Goal: Task Accomplishment & Management: Manage account settings

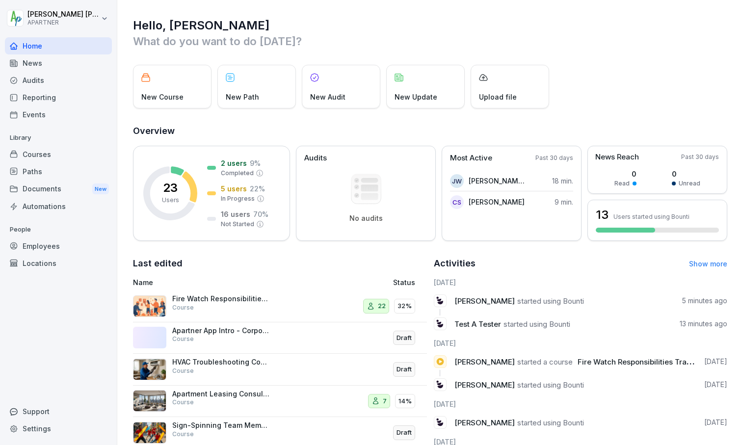
click at [385, 241] on div "23 Users 2 users 9 % Completed 5 users 22 % In Progress 16 users 70 % Not Start…" at bounding box center [430, 193] width 595 height 95
click at [43, 242] on div "Employees" at bounding box center [58, 246] width 107 height 17
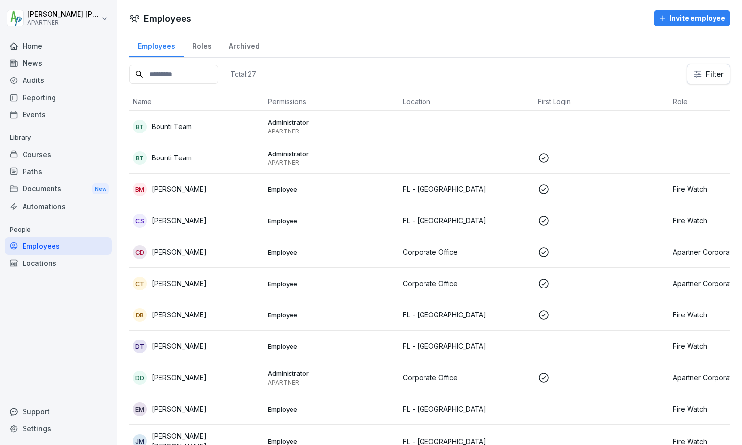
click at [111, 14] on html "Donald Dehne APARTNER Home News Audits Reporting Events Library Courses Paths D…" at bounding box center [371, 222] width 742 height 445
click at [62, 42] on div "Settings" at bounding box center [62, 44] width 97 height 18
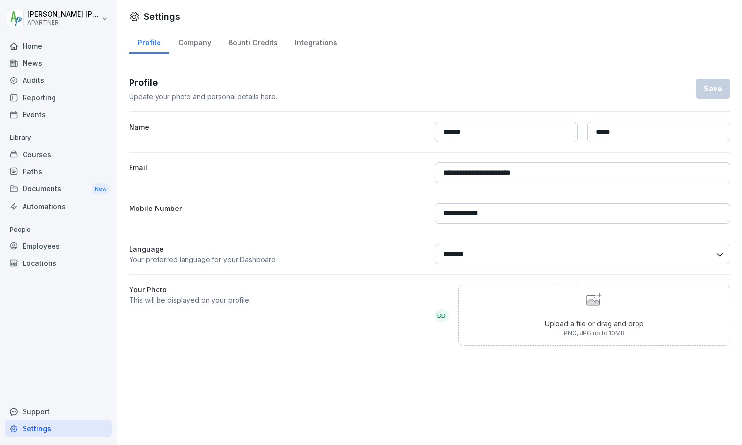
click at [195, 47] on div "Company" at bounding box center [194, 41] width 50 height 25
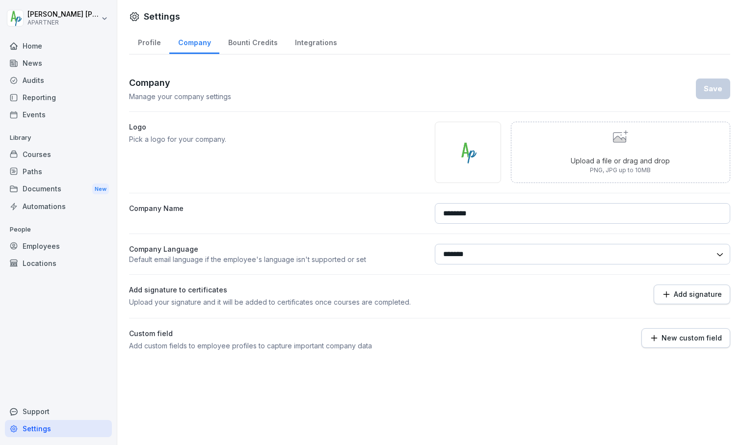
click at [245, 44] on div "Bounti Credits" at bounding box center [252, 41] width 67 height 25
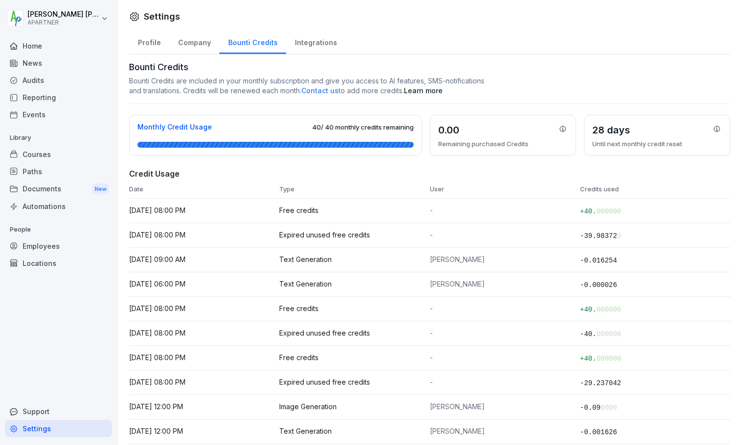
click at [321, 42] on div "Integrations" at bounding box center [315, 41] width 59 height 25
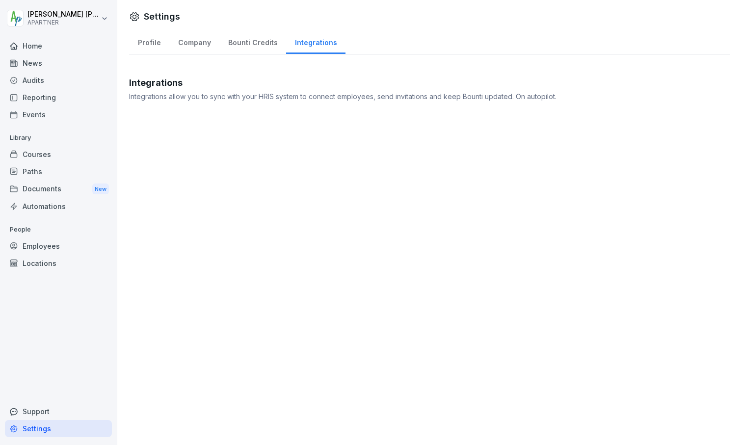
click at [39, 46] on div "Home" at bounding box center [58, 45] width 107 height 17
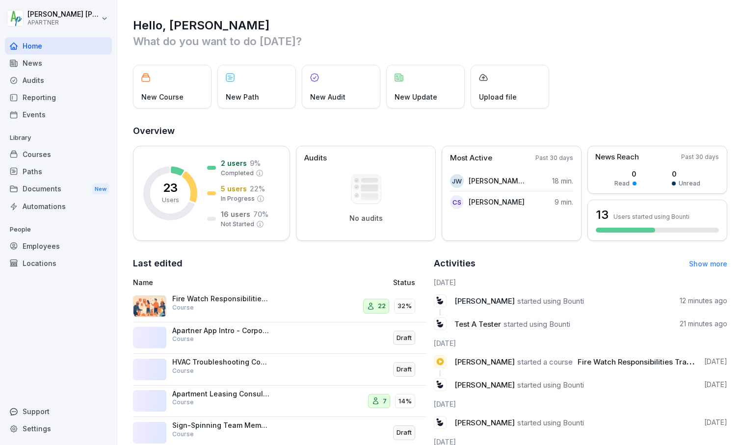
click at [33, 64] on div "News" at bounding box center [58, 63] width 107 height 17
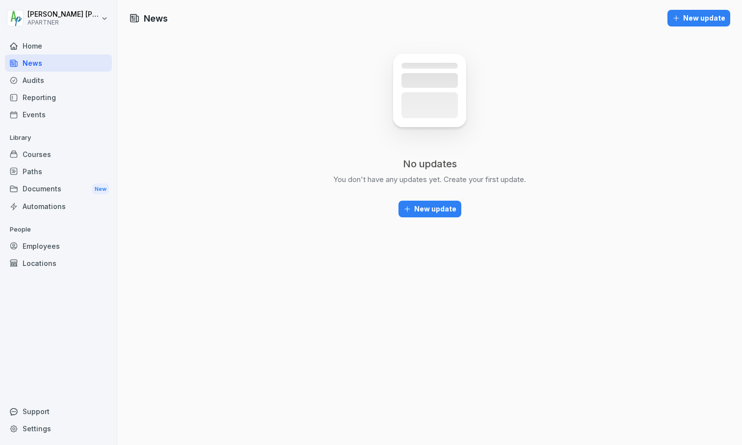
click at [34, 80] on div "Audits" at bounding box center [58, 80] width 107 height 17
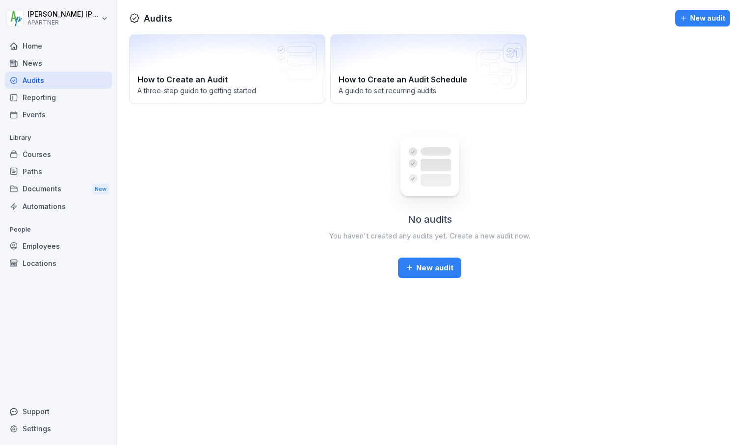
click at [33, 96] on div "Reporting" at bounding box center [58, 97] width 107 height 17
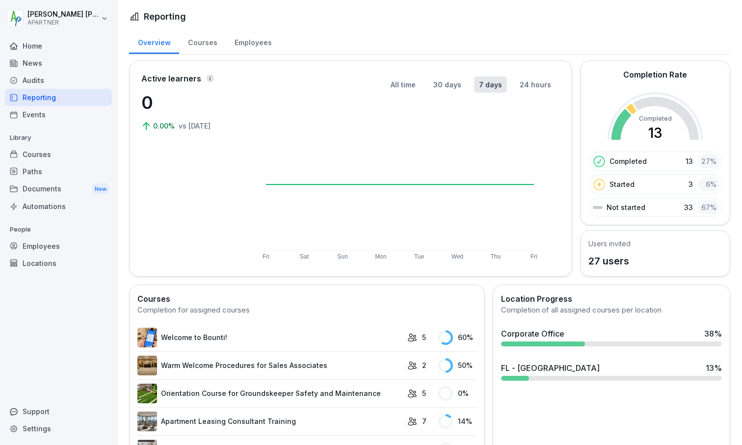
click at [33, 114] on div "Events" at bounding box center [58, 114] width 107 height 17
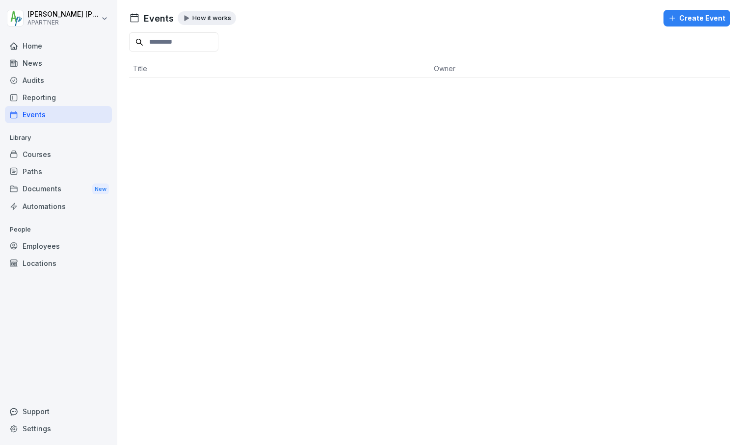
click at [32, 154] on div "Courses" at bounding box center [58, 154] width 107 height 17
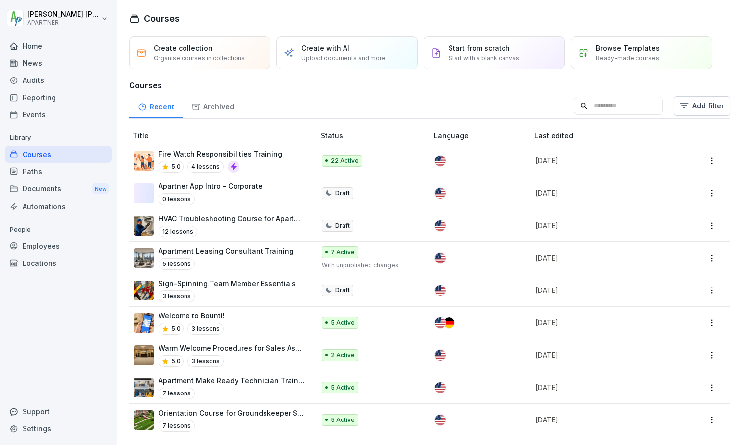
click at [36, 171] on div "Paths" at bounding box center [58, 171] width 107 height 17
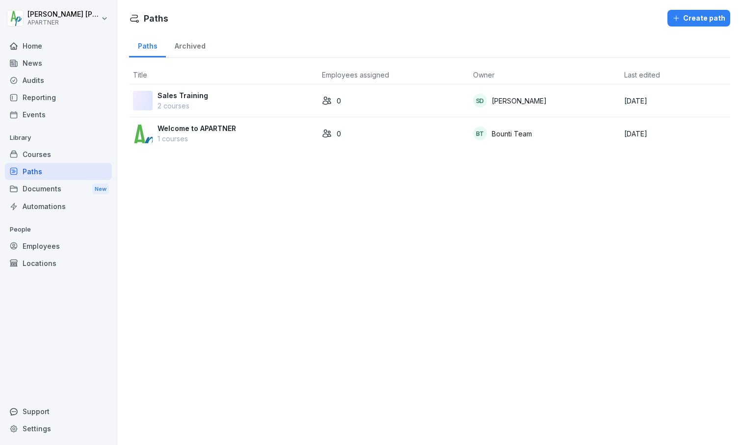
click at [39, 191] on div "Documents New" at bounding box center [58, 189] width 107 height 18
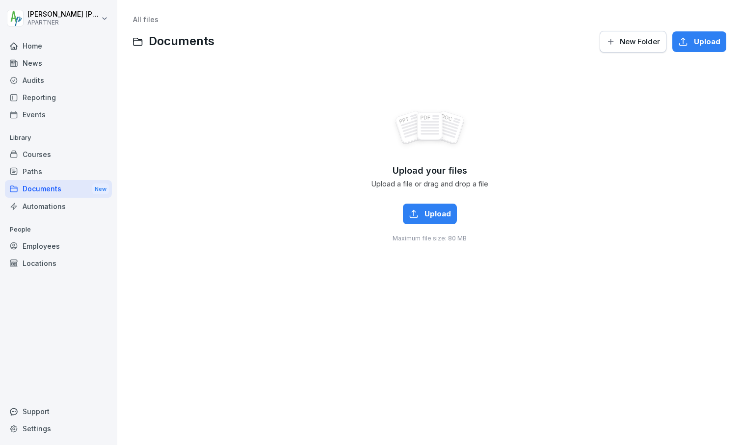
click at [41, 207] on div "Automations" at bounding box center [58, 206] width 107 height 17
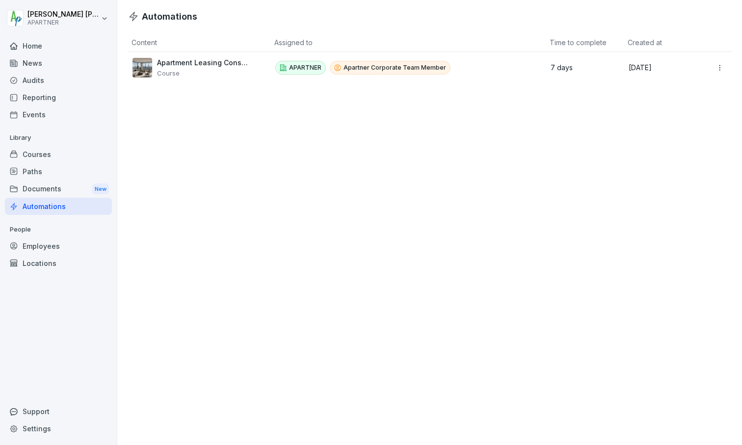
click at [43, 247] on div "Employees" at bounding box center [58, 246] width 107 height 17
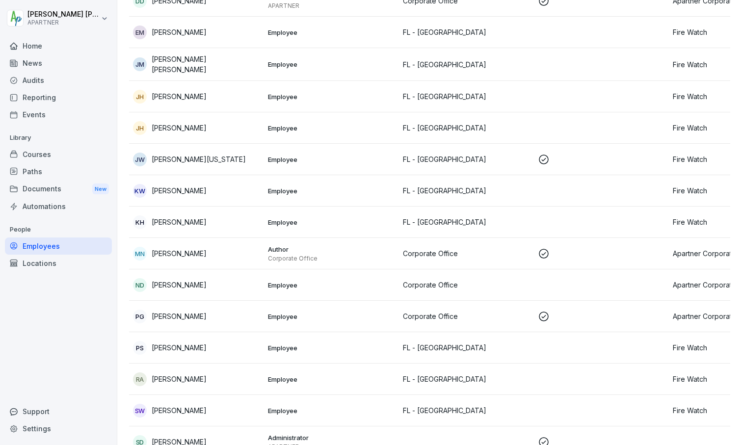
scroll to position [387, 0]
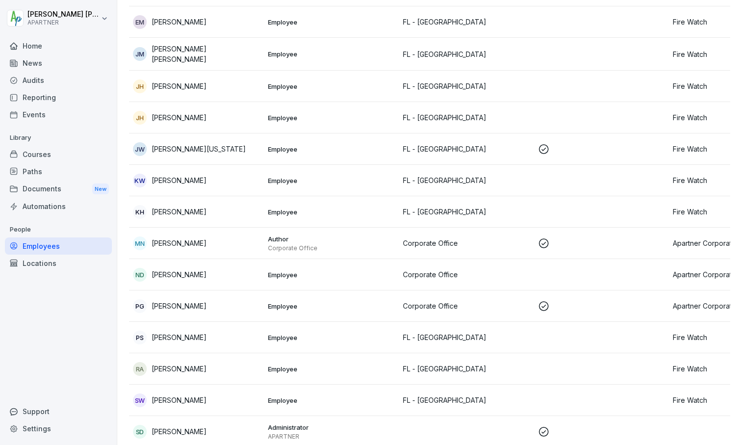
click at [407, 334] on td at bounding box center [601, 337] width 135 height 31
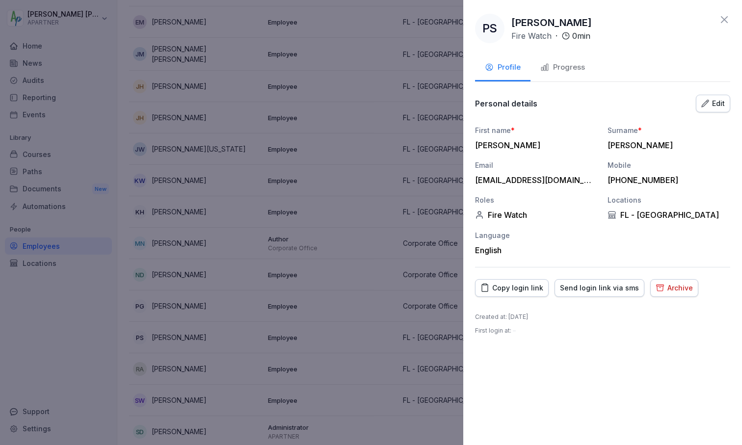
click at [407, 288] on div "Copy login link" at bounding box center [512, 288] width 63 height 11
click at [407, 20] on icon at bounding box center [724, 19] width 7 height 7
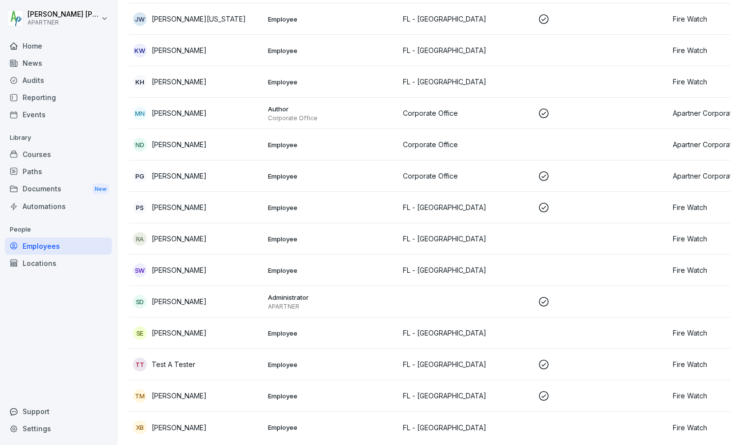
scroll to position [519, 0]
click at [407, 254] on td at bounding box center [601, 269] width 135 height 31
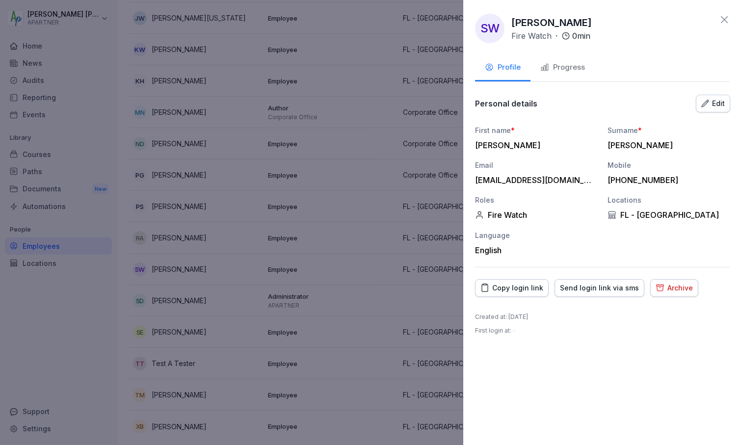
click at [407, 292] on div "Copy login link" at bounding box center [512, 288] width 63 height 11
click at [407, 14] on icon at bounding box center [725, 20] width 12 height 12
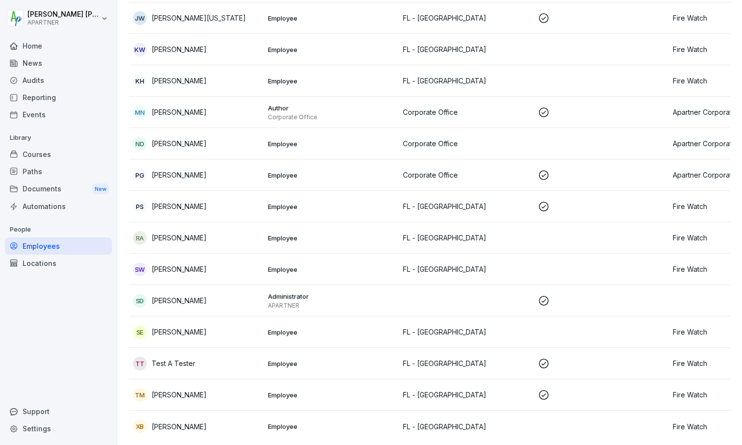
click at [407, 369] on td at bounding box center [601, 363] width 135 height 31
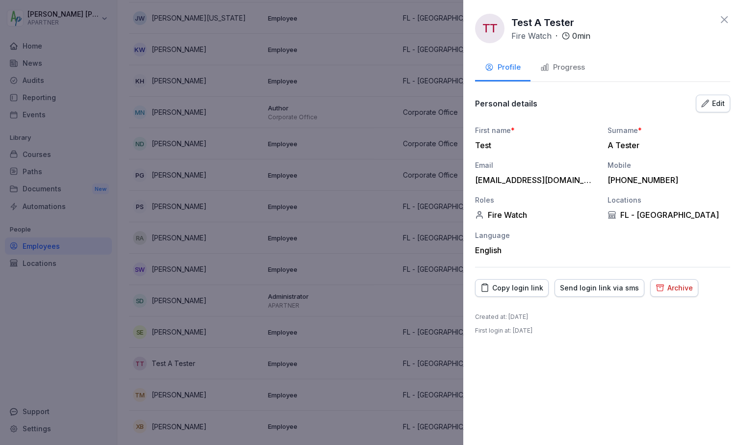
click at [407, 290] on div "Archive" at bounding box center [674, 288] width 37 height 11
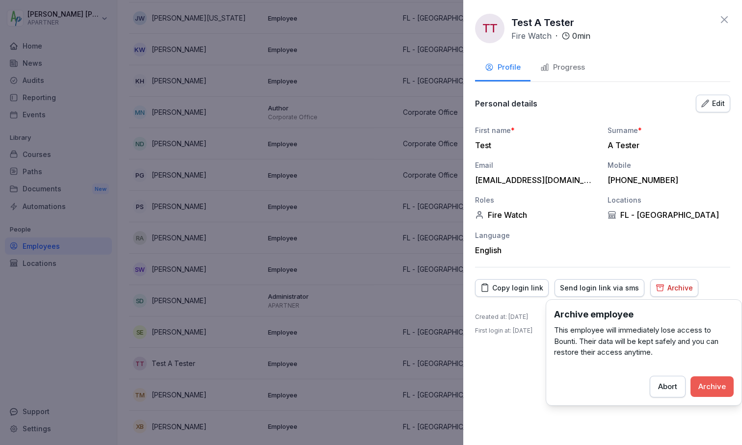
click at [407, 384] on div "Archive" at bounding box center [712, 387] width 27 height 11
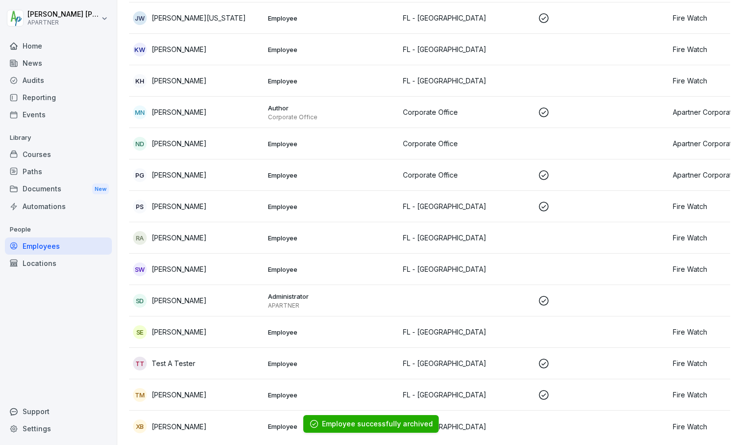
scroll to position [505, 0]
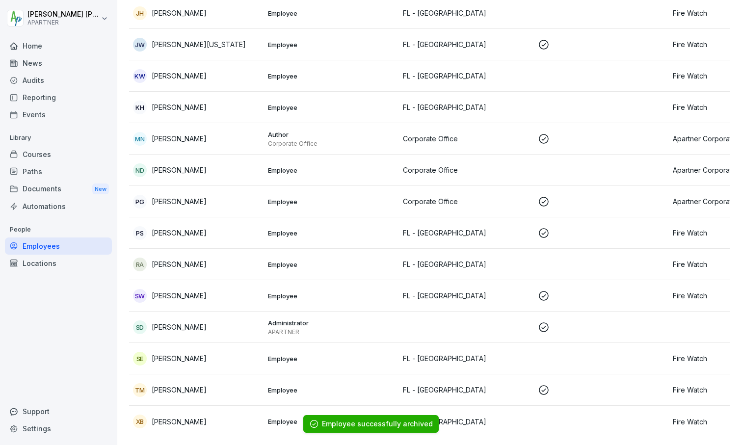
click at [407, 385] on p "FL - Jacksonville" at bounding box center [466, 390] width 127 height 10
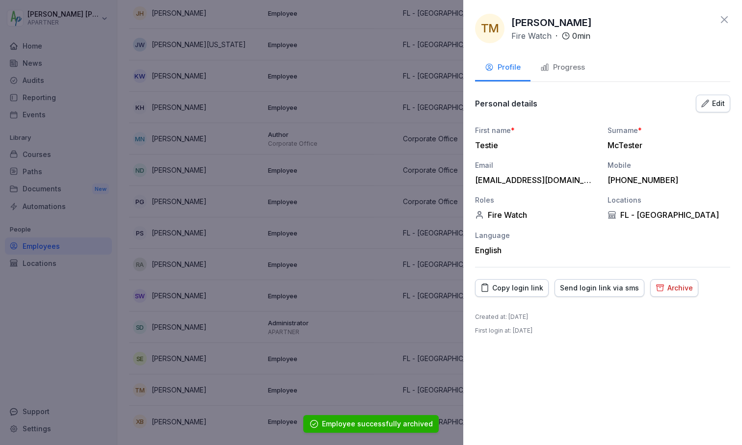
click at [407, 289] on div "Archive" at bounding box center [674, 288] width 37 height 11
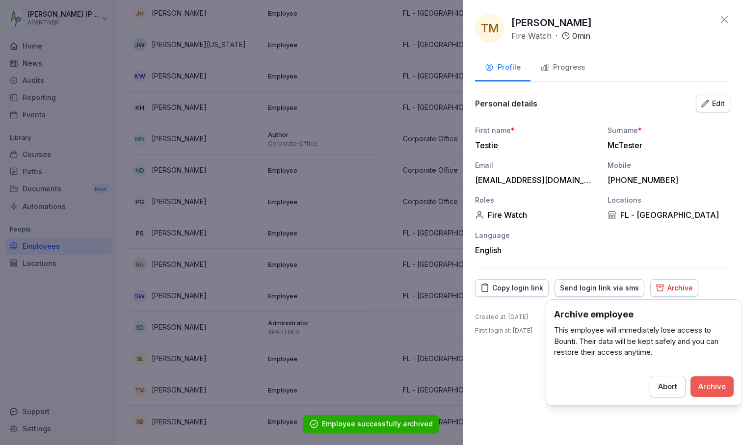
click at [407, 384] on div "Archive" at bounding box center [712, 387] width 27 height 11
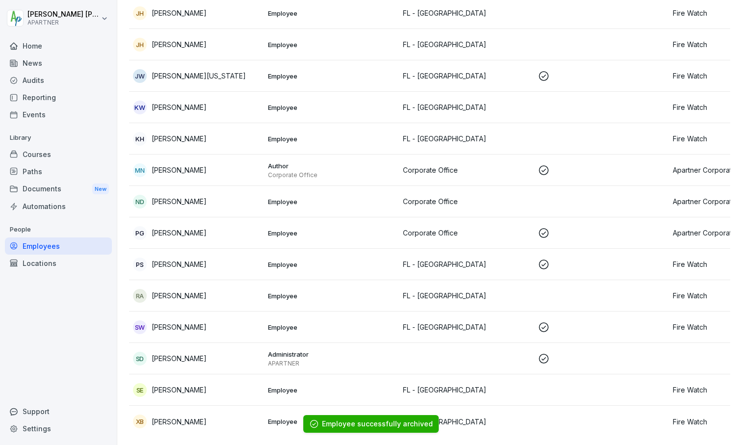
scroll to position [474, 0]
click at [39, 244] on div "Employees" at bounding box center [58, 246] width 107 height 17
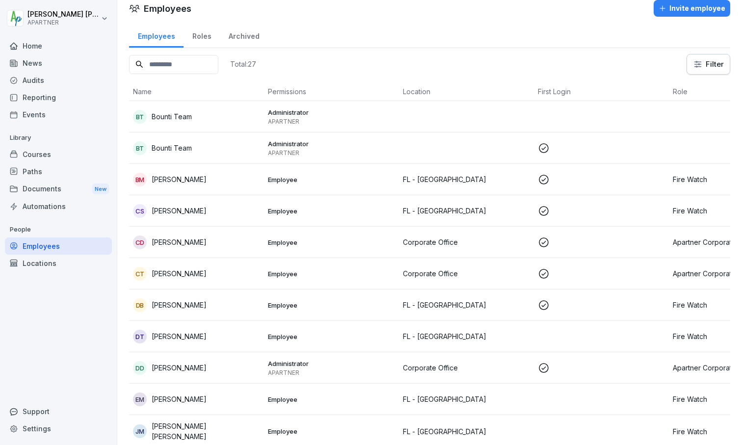
click at [407, 15] on button "Invite employee" at bounding box center [692, 8] width 77 height 17
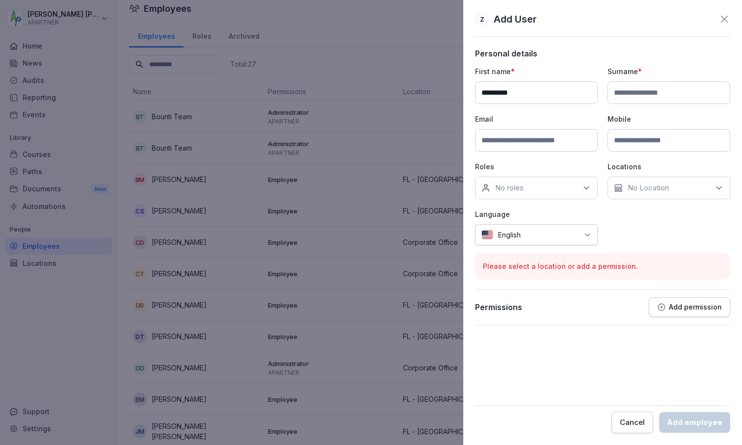
click at [407, 83] on input "*********" at bounding box center [536, 93] width 123 height 23
click at [407, 95] on input "*********" at bounding box center [536, 93] width 123 height 23
click at [407, 92] on input "*********" at bounding box center [536, 93] width 123 height 23
click at [407, 84] on input at bounding box center [669, 93] width 123 height 23
click at [407, 93] on input "*********" at bounding box center [536, 93] width 123 height 23
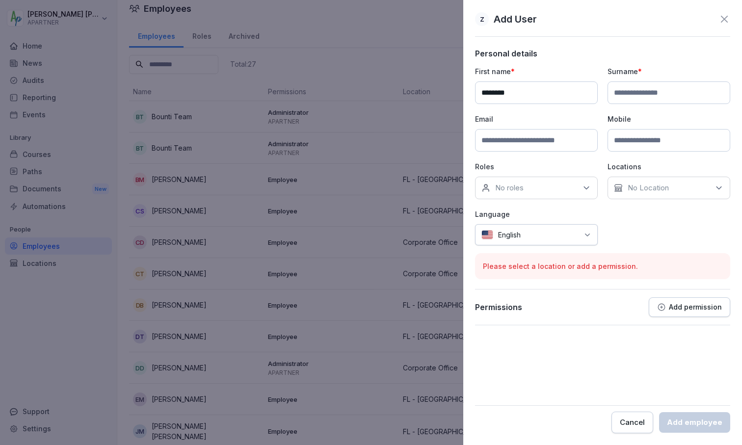
type input "********"
click at [407, 91] on input at bounding box center [669, 93] width 123 height 23
click at [407, 91] on input "********" at bounding box center [669, 93] width 123 height 23
type input "********"
type input "**********"
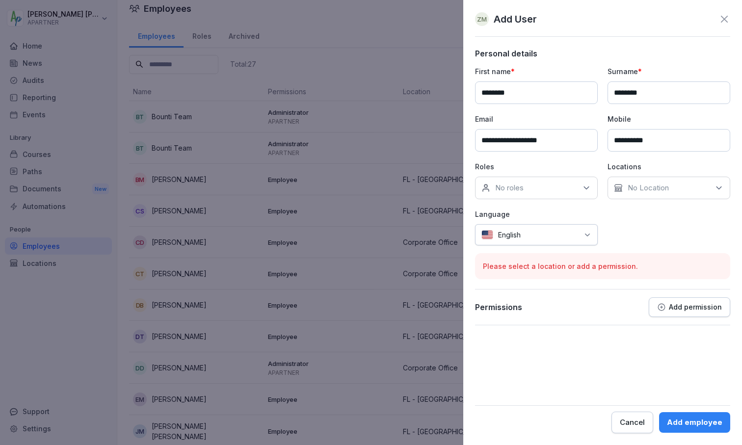
click at [407, 139] on input "**********" at bounding box center [669, 140] width 123 height 23
type input "**********"
click at [407, 188] on div "No roles" at bounding box center [536, 188] width 123 height 23
click at [407, 257] on button "Fire Watch" at bounding box center [486, 260] width 9 height 9
click at [407, 189] on p "No Location" at bounding box center [648, 188] width 41 height 10
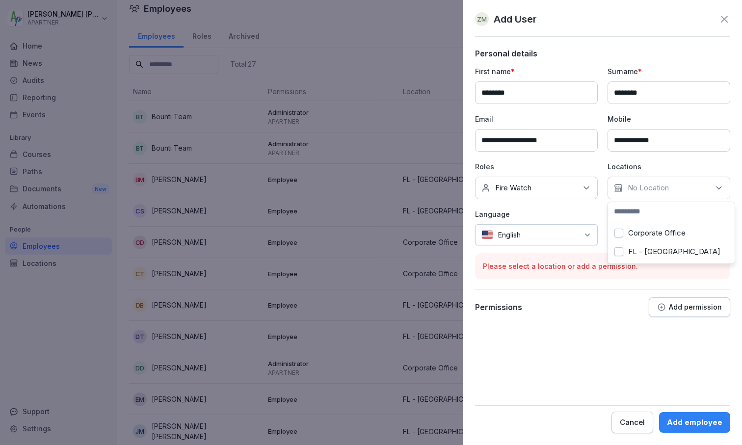
click at [407, 252] on button "FL - Jacksonville" at bounding box center [619, 251] width 9 height 9
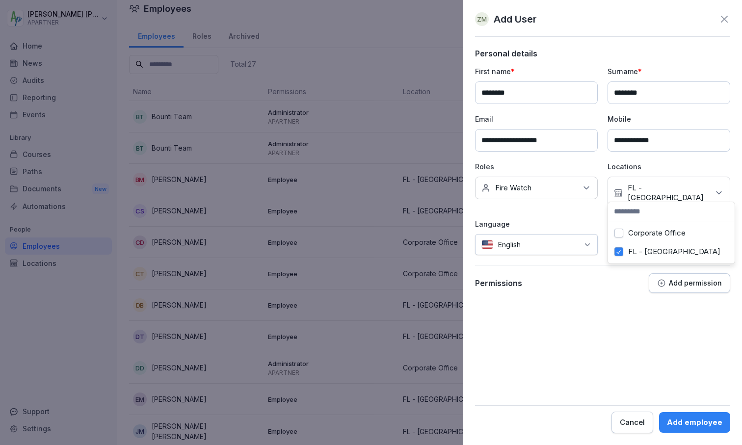
click at [407, 274] on div "Permissions Add permission" at bounding box center [602, 284] width 255 height 20
click at [407, 279] on p "Add permission" at bounding box center [695, 283] width 53 height 8
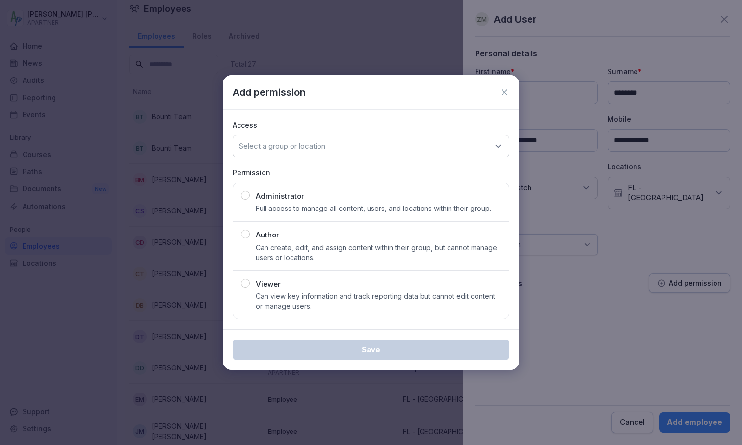
click at [407, 92] on icon at bounding box center [505, 92] width 6 height 6
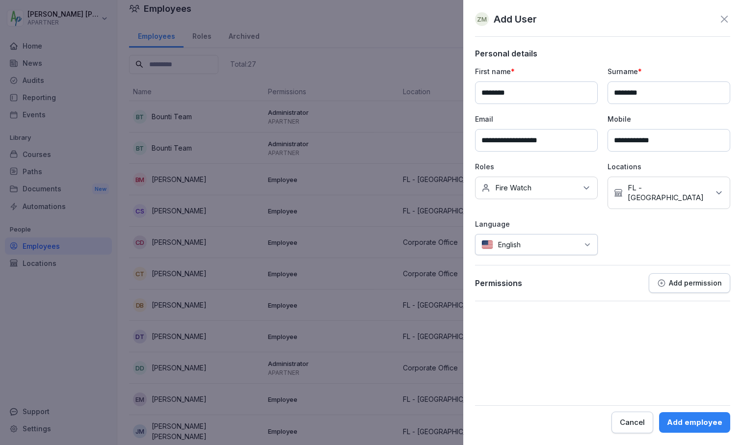
click at [407, 424] on div "Add employee" at bounding box center [694, 422] width 55 height 11
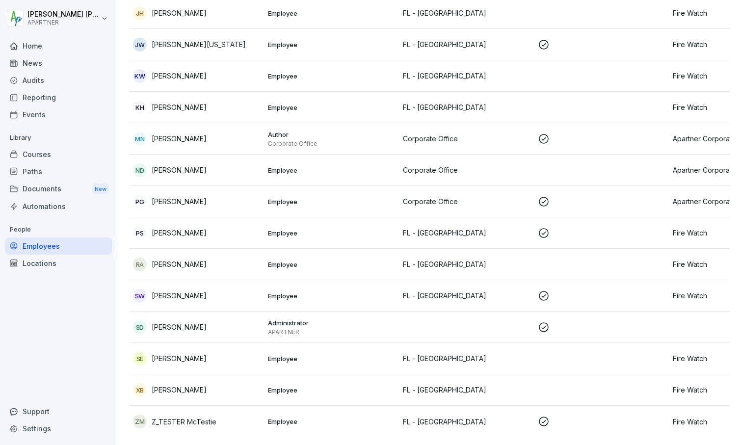
scroll to position [505, 0]
click at [407, 415] on td at bounding box center [601, 421] width 135 height 31
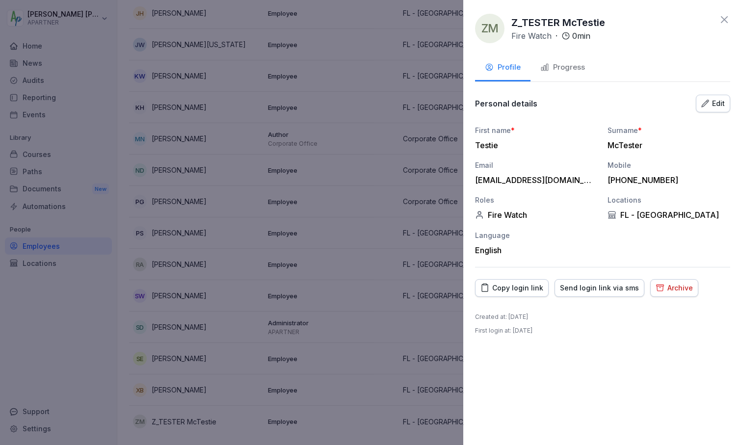
click at [407, 288] on div "Copy login link" at bounding box center [512, 288] width 63 height 11
click at [407, 291] on div "Send login link via sms" at bounding box center [599, 288] width 79 height 11
click at [407, 289] on div "Copy login link" at bounding box center [512, 288] width 63 height 11
click at [407, 161] on div at bounding box center [371, 222] width 742 height 445
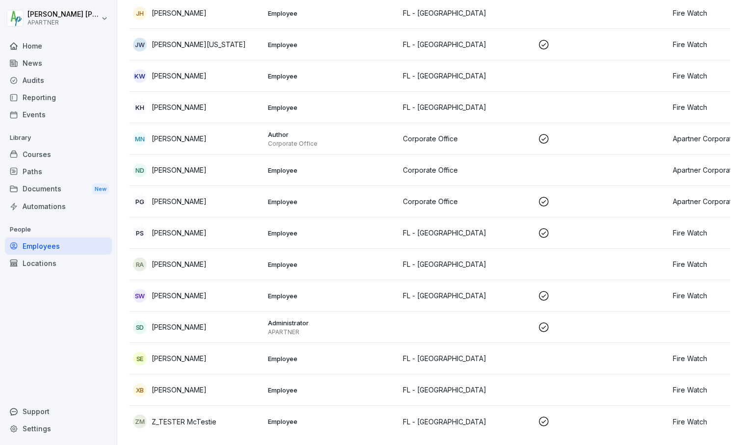
click at [39, 154] on div "Courses" at bounding box center [58, 154] width 107 height 17
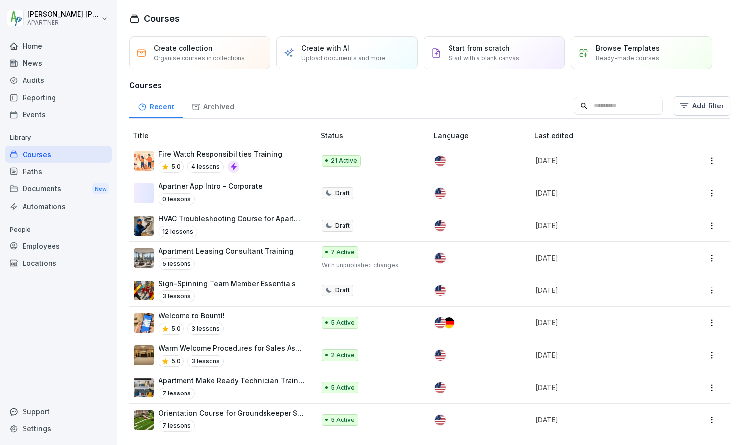
scroll to position [2, 0]
click at [407, 158] on div at bounding box center [477, 161] width 84 height 11
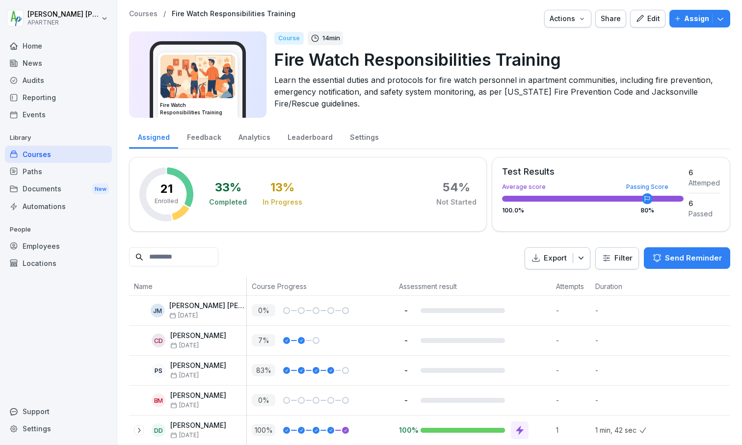
click at [690, 19] on p "Assign" at bounding box center [697, 18] width 25 height 11
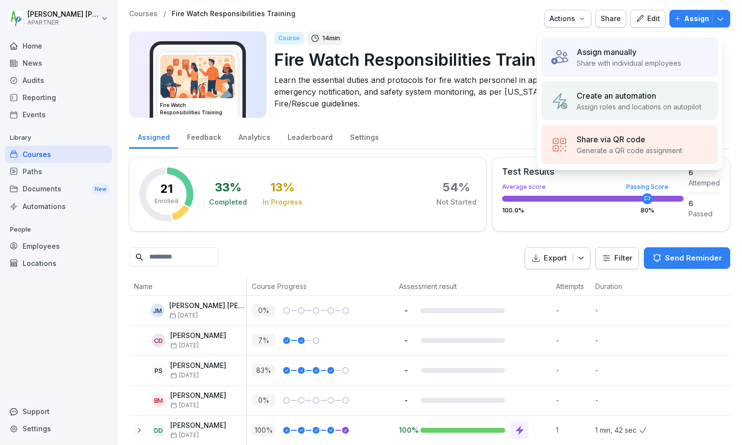
click at [630, 58] on p "Share with individual employees" at bounding box center [629, 63] width 105 height 10
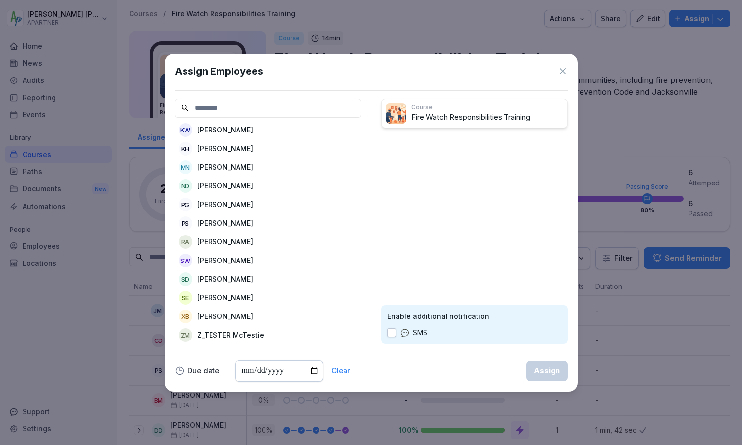
click at [242, 330] on p "Z_TESTER McTestie" at bounding box center [230, 335] width 67 height 10
click at [547, 375] on div "Assign" at bounding box center [547, 371] width 26 height 11
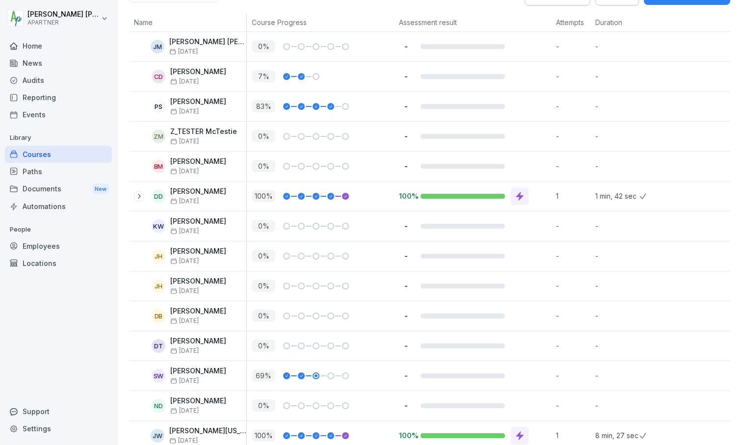
scroll to position [265, 0]
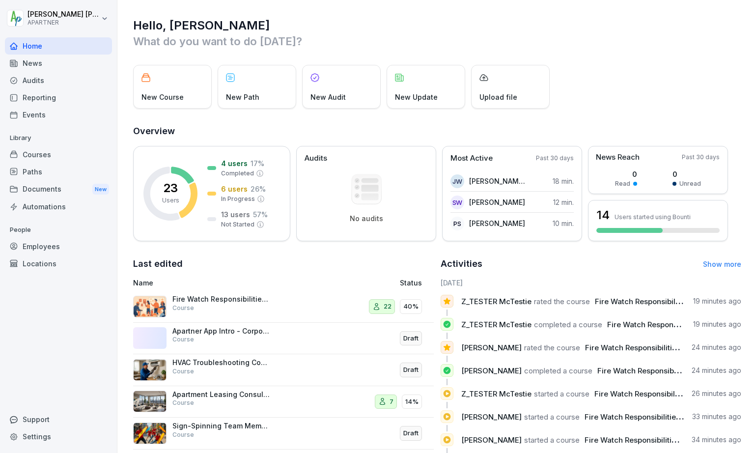
click at [213, 309] on div "Fire Watch Responsibilities Training Course" at bounding box center [221, 304] width 98 height 18
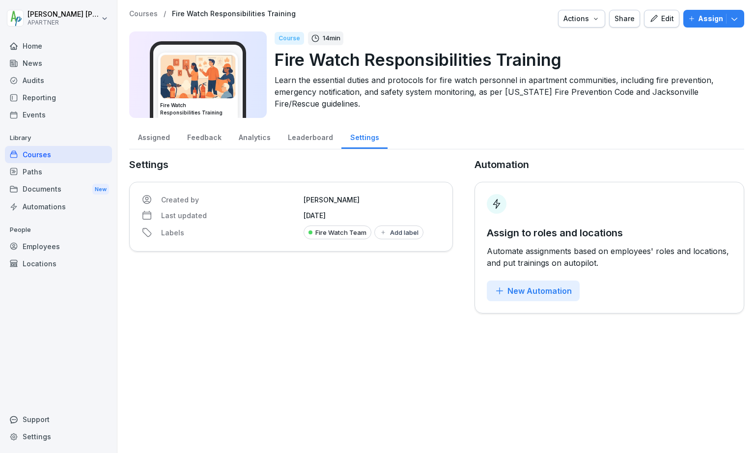
click at [407, 18] on p "Assign" at bounding box center [710, 18] width 25 height 11
click at [291, 169] on p "Settings" at bounding box center [291, 164] width 324 height 15
click at [157, 141] on div "Assigned" at bounding box center [153, 136] width 49 height 25
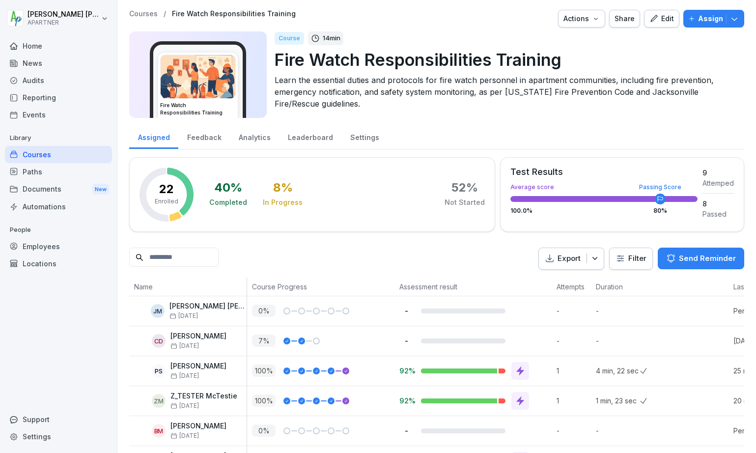
click at [37, 245] on div "Employees" at bounding box center [58, 246] width 107 height 17
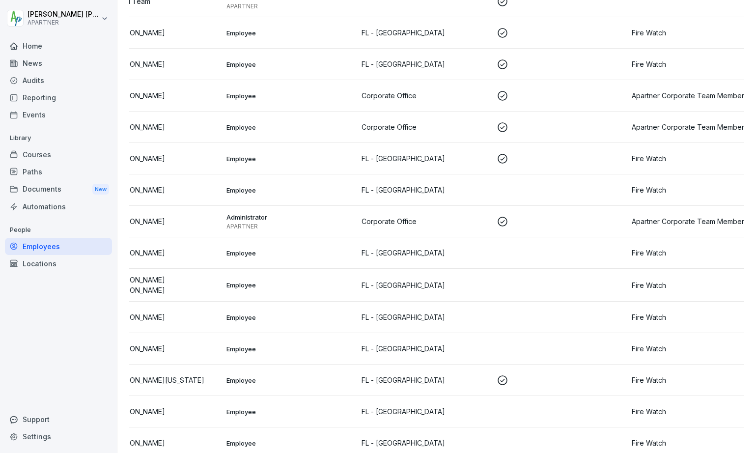
scroll to position [0, 40]
click at [407, 285] on td at bounding box center [561, 285] width 135 height 33
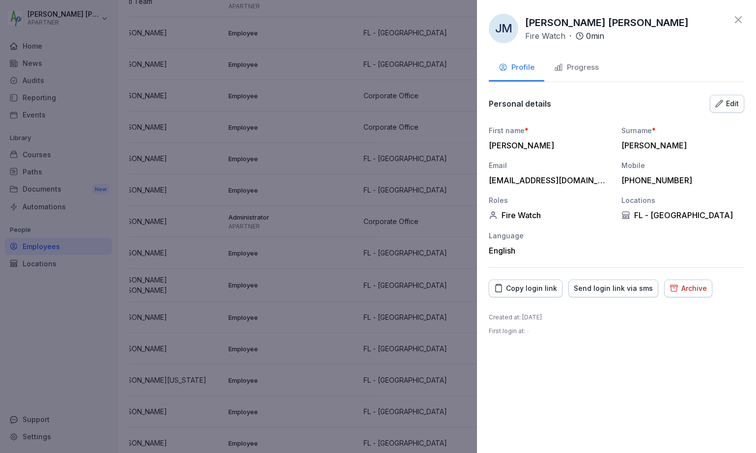
click at [407, 286] on div "Copy login link" at bounding box center [525, 288] width 63 height 11
click at [407, 229] on div at bounding box center [378, 226] width 756 height 453
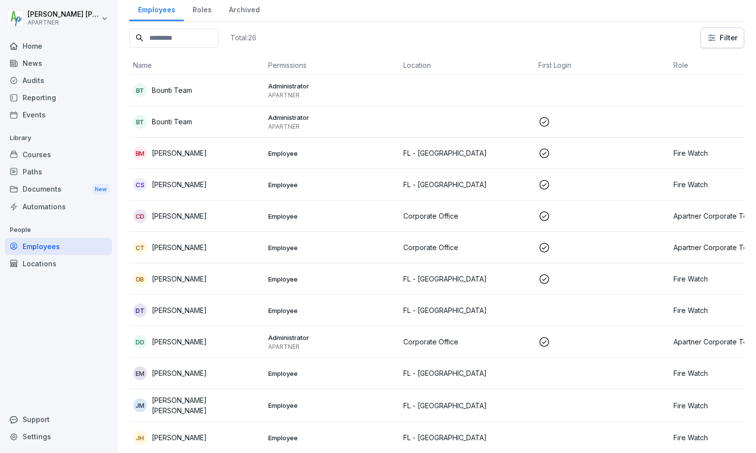
scroll to position [39, 0]
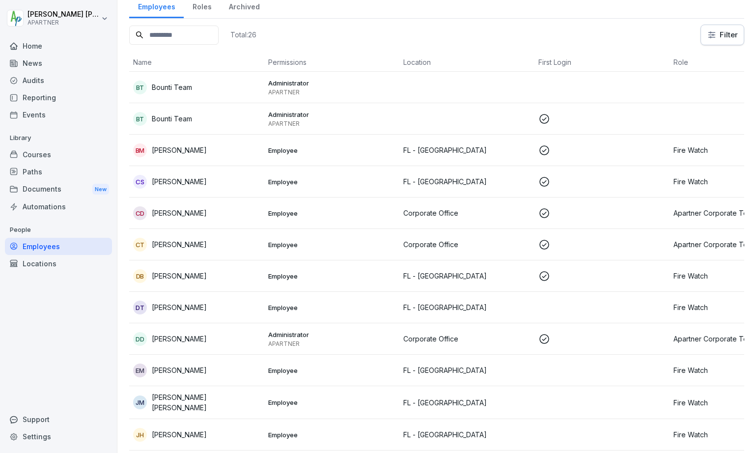
click at [240, 274] on div "DB Deltwan Benjamin" at bounding box center [196, 276] width 127 height 14
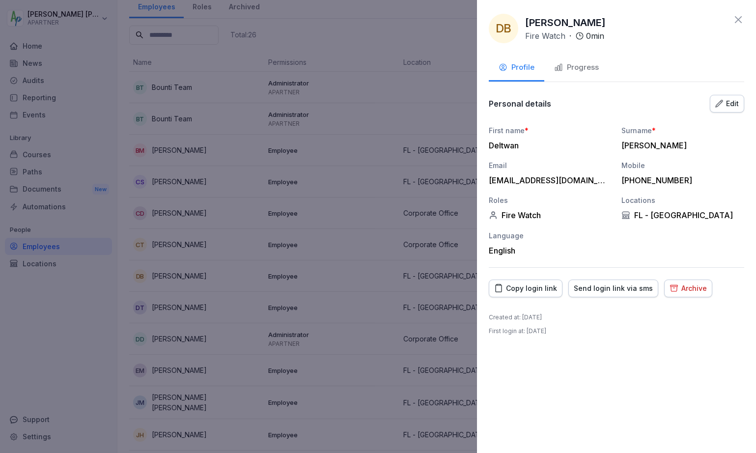
click at [407, 288] on div "Copy login link" at bounding box center [525, 288] width 63 height 11
click at [407, 20] on icon at bounding box center [738, 19] width 7 height 7
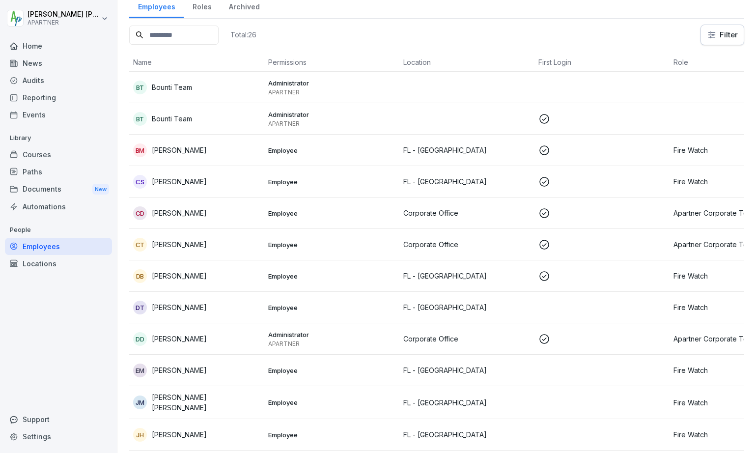
click at [175, 305] on p "[PERSON_NAME]" at bounding box center [179, 307] width 55 height 10
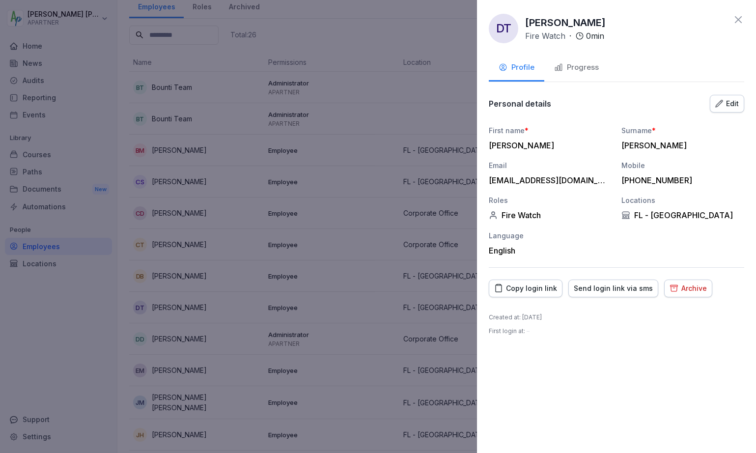
click at [407, 291] on div "Copy login link" at bounding box center [525, 288] width 63 height 11
click at [391, 286] on div at bounding box center [378, 226] width 756 height 453
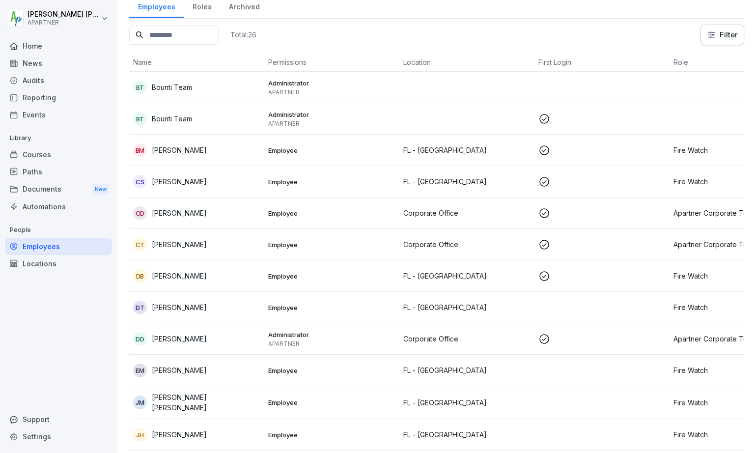
click at [265, 365] on td "Employee" at bounding box center [331, 370] width 135 height 31
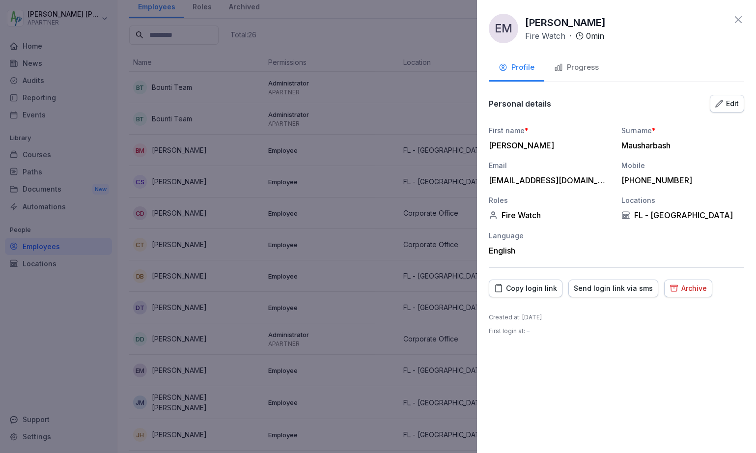
click at [407, 288] on div "Copy login link" at bounding box center [525, 288] width 63 height 11
click at [380, 289] on div at bounding box center [378, 226] width 756 height 453
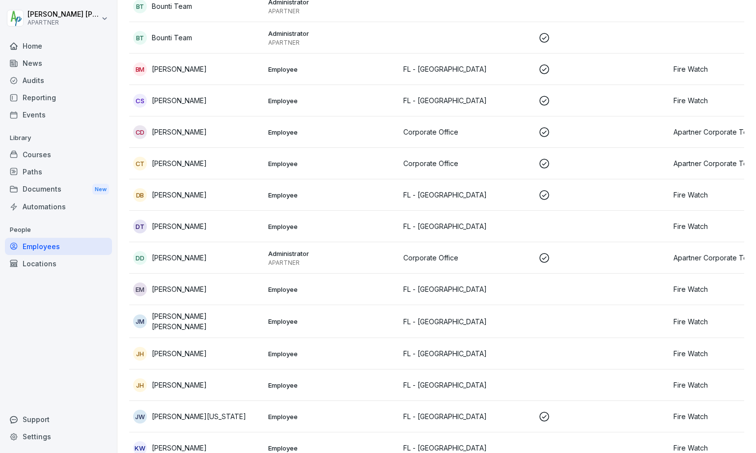
scroll to position [0, 0]
click at [183, 350] on p "[PERSON_NAME]" at bounding box center [179, 353] width 55 height 10
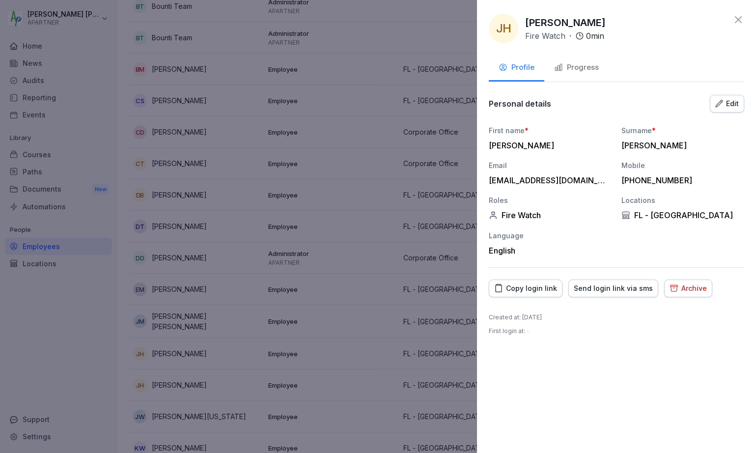
click at [407, 290] on div "Copy login link" at bounding box center [525, 288] width 63 height 11
click at [381, 265] on div at bounding box center [378, 226] width 756 height 453
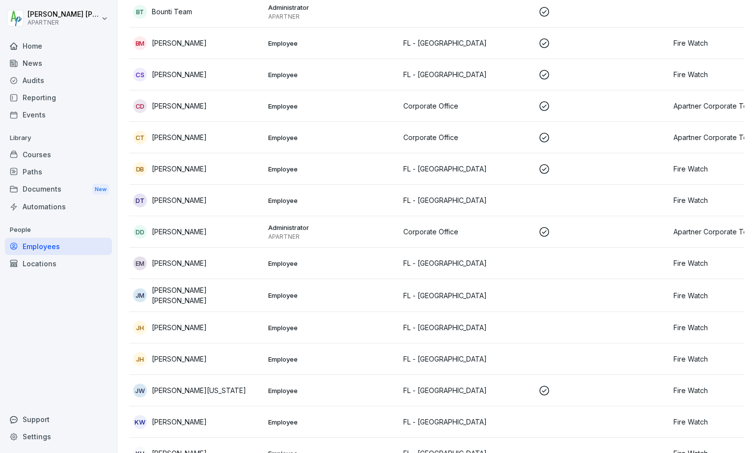
scroll to position [0, 3]
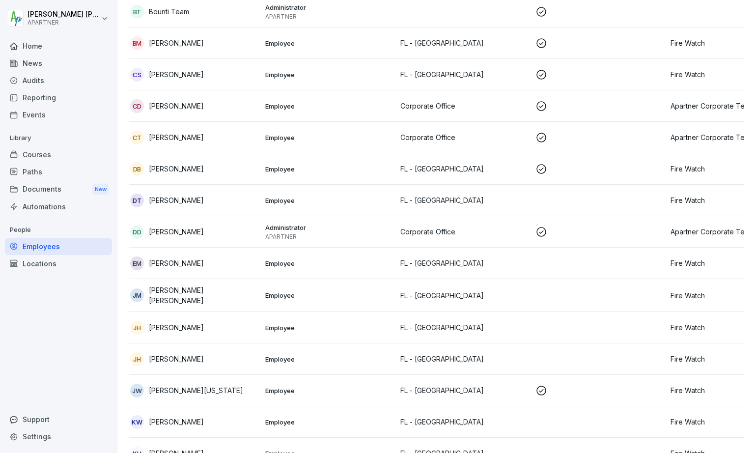
click at [407, 358] on p "FL - Jacksonville" at bounding box center [463, 359] width 127 height 10
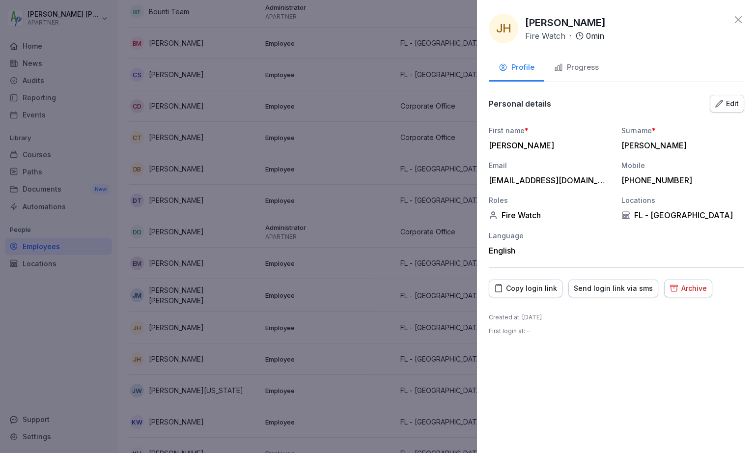
click at [407, 290] on div "Copy login link" at bounding box center [525, 288] width 63 height 11
click at [283, 340] on div at bounding box center [378, 226] width 756 height 453
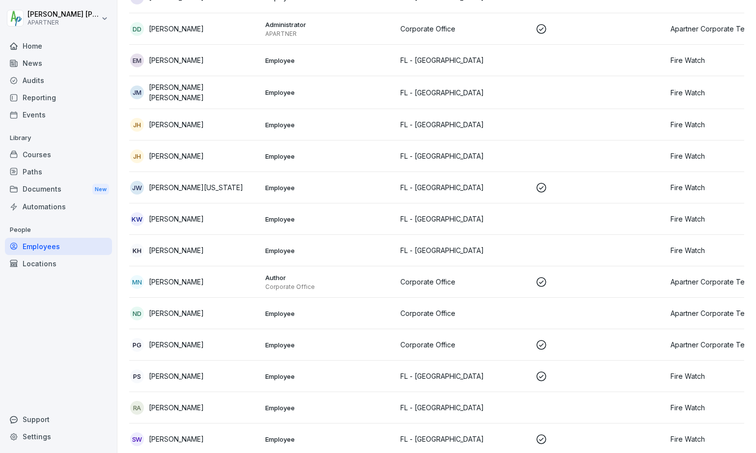
scroll to position [354, 0]
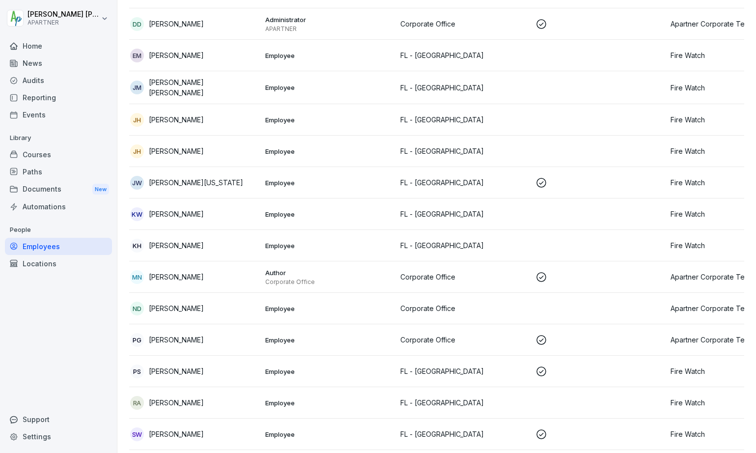
click at [241, 371] on div "PS Paul Stuckey" at bounding box center [193, 371] width 127 height 14
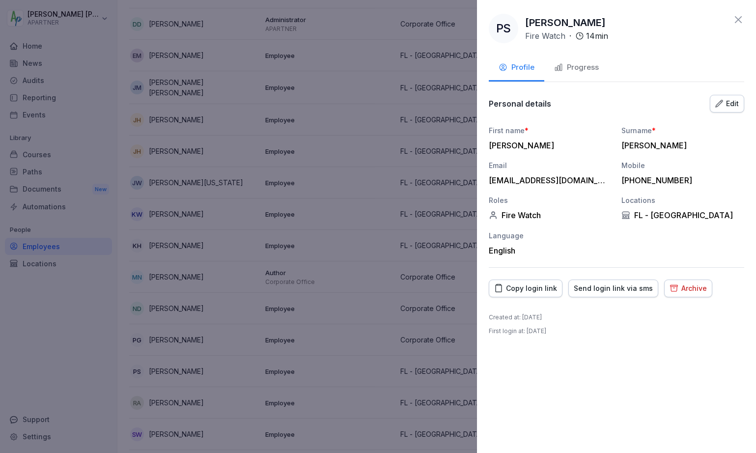
click at [407, 289] on div "Copy login link" at bounding box center [525, 288] width 63 height 11
click at [399, 290] on div at bounding box center [378, 226] width 756 height 453
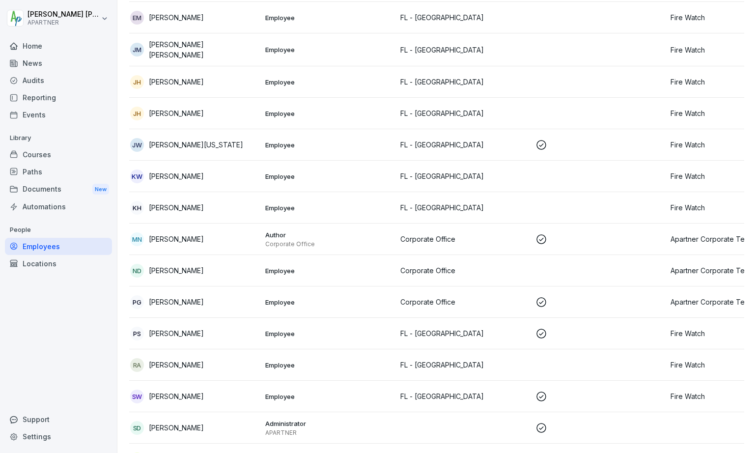
scroll to position [397, 0]
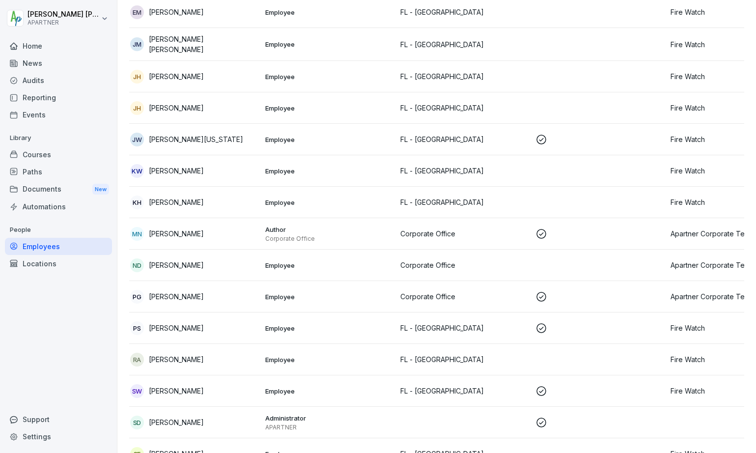
click at [335, 358] on p "Employee" at bounding box center [328, 359] width 127 height 9
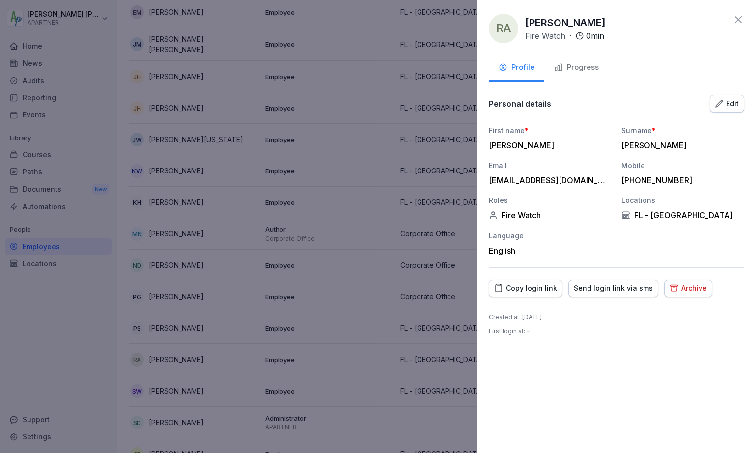
click at [407, 293] on button "Copy login link" at bounding box center [526, 288] width 74 height 18
click at [407, 291] on div at bounding box center [378, 226] width 756 height 453
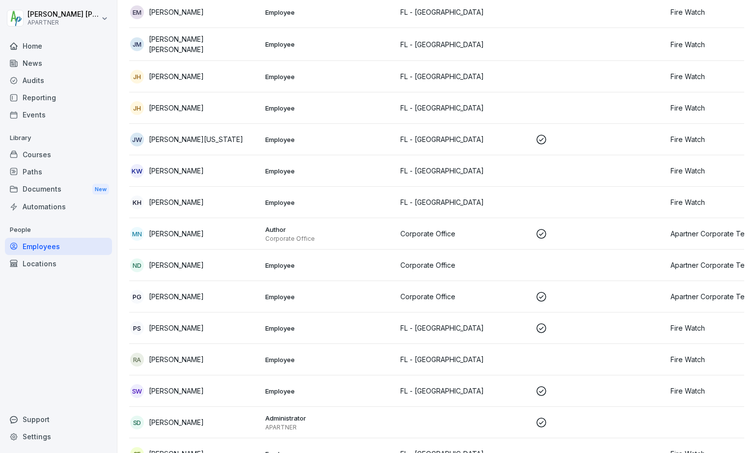
click at [225, 388] on div "SW Samuel Wilson" at bounding box center [193, 391] width 127 height 14
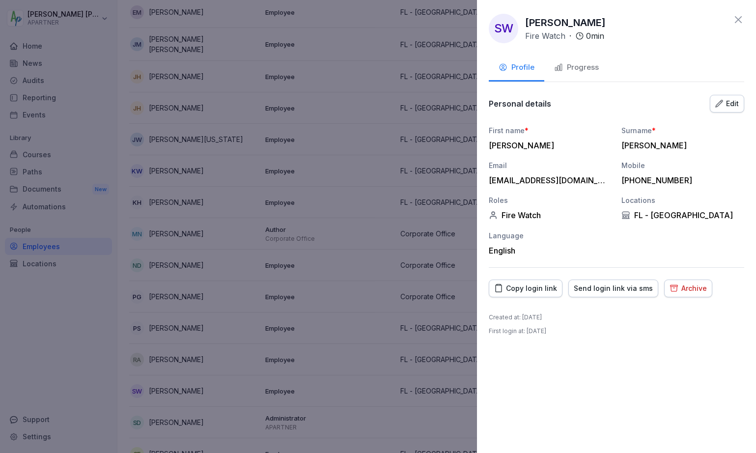
click at [407, 289] on div "Copy login link" at bounding box center [525, 288] width 63 height 11
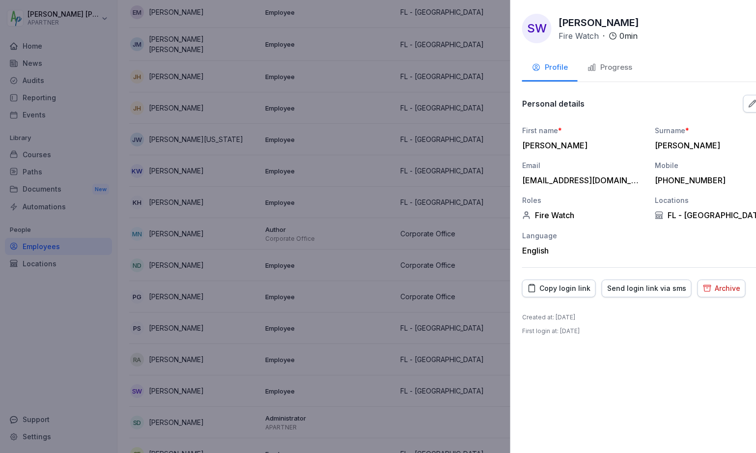
click at [247, 331] on div at bounding box center [378, 226] width 756 height 453
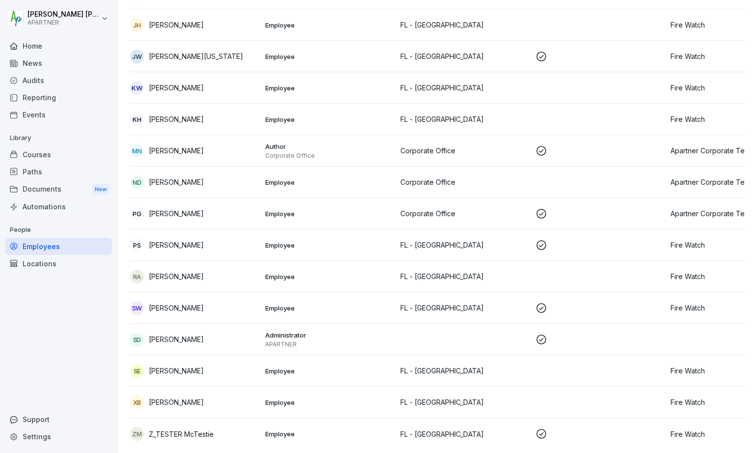
scroll to position [493, 0]
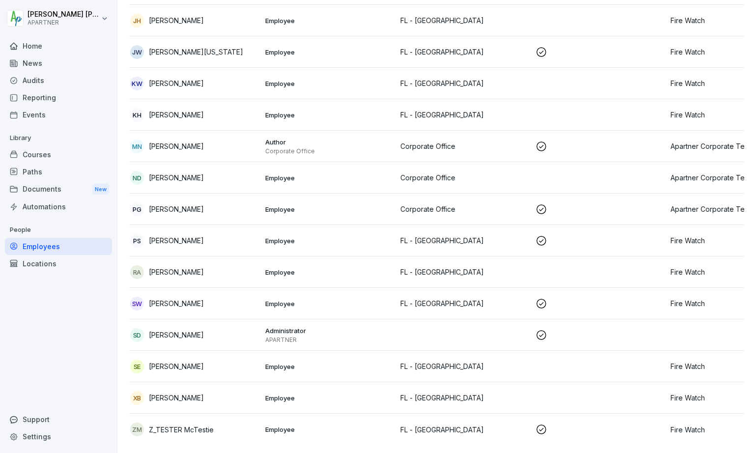
click at [202, 361] on p "[PERSON_NAME]" at bounding box center [176, 366] width 55 height 10
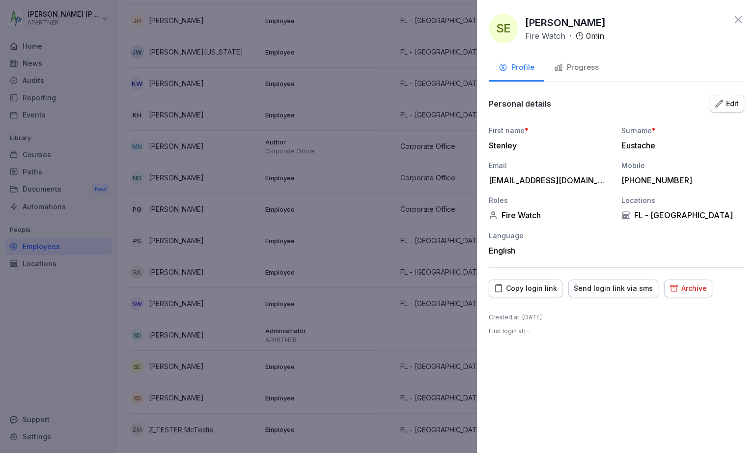
click at [407, 287] on div "Copy login link" at bounding box center [525, 288] width 63 height 11
click at [322, 327] on div at bounding box center [378, 226] width 756 height 453
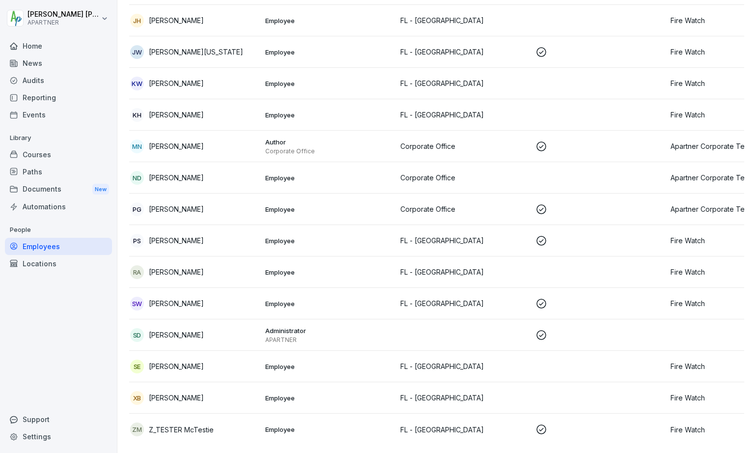
click at [187, 391] on div "XB Xavier Butler" at bounding box center [193, 398] width 127 height 14
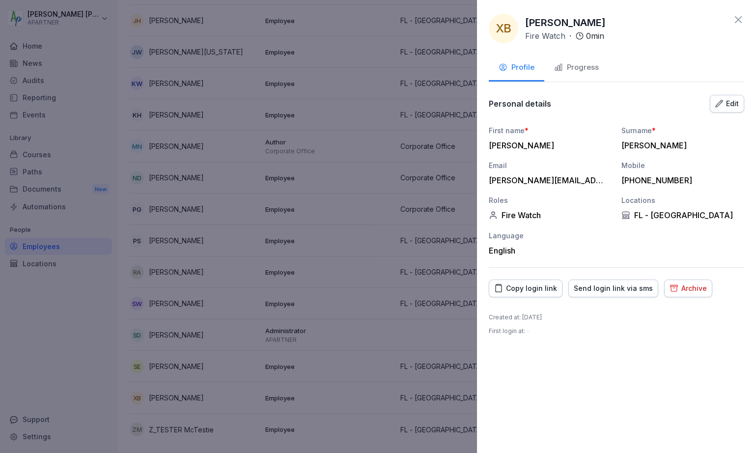
click at [407, 289] on div "Copy login link" at bounding box center [525, 288] width 63 height 11
click at [407, 19] on icon at bounding box center [738, 19] width 7 height 7
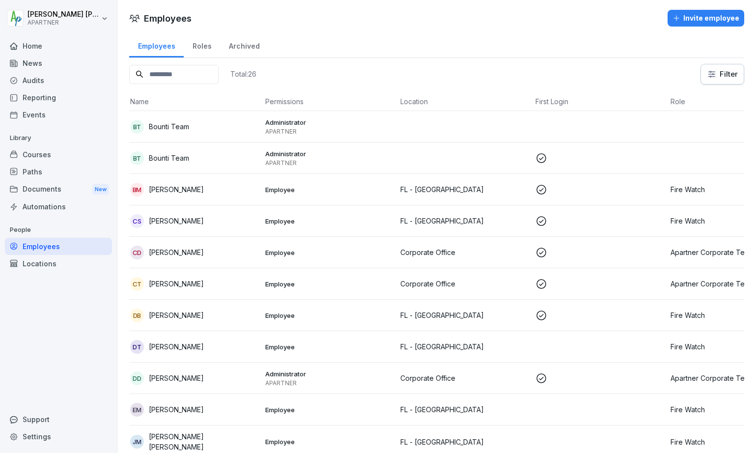
scroll to position [0, 0]
click at [41, 153] on div "Courses" at bounding box center [58, 154] width 107 height 17
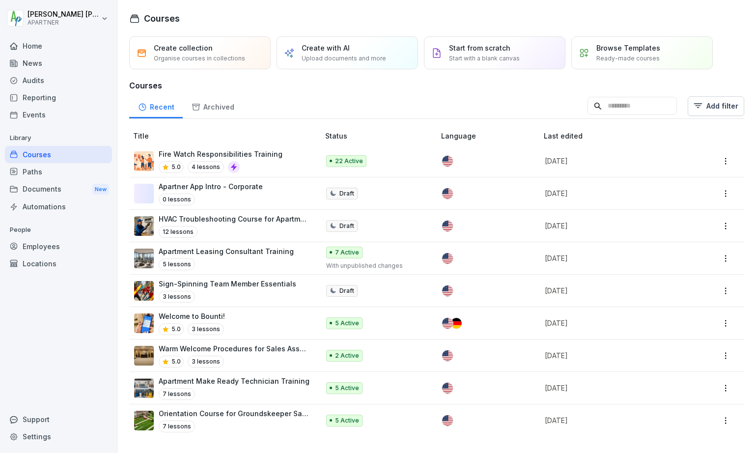
click at [238, 150] on p "Fire Watch Responsibilities Training" at bounding box center [221, 154] width 124 height 10
